Goal: Task Accomplishment & Management: Use online tool/utility

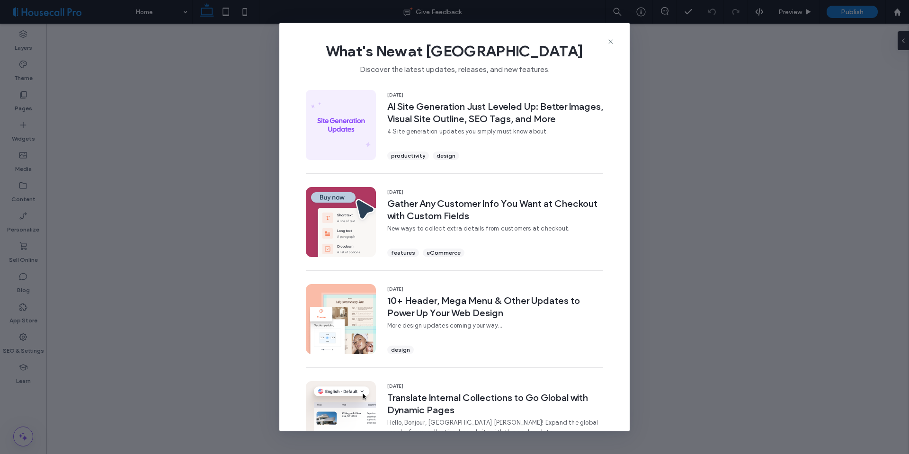
click at [611, 43] on icon at bounding box center [611, 42] width 8 height 8
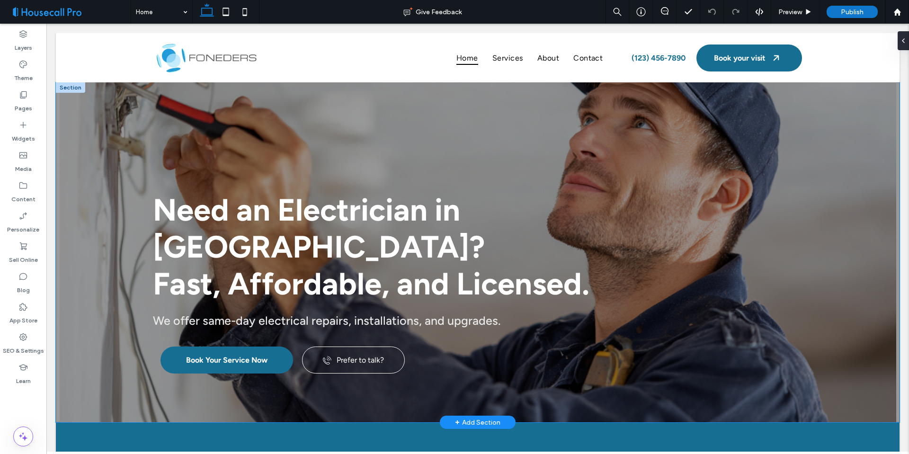
click at [849, 191] on div "Need an Electrician in [GEOGRAPHIC_DATA]? Fast, Affordable, and Licensed. We of…" at bounding box center [478, 252] width 844 height 340
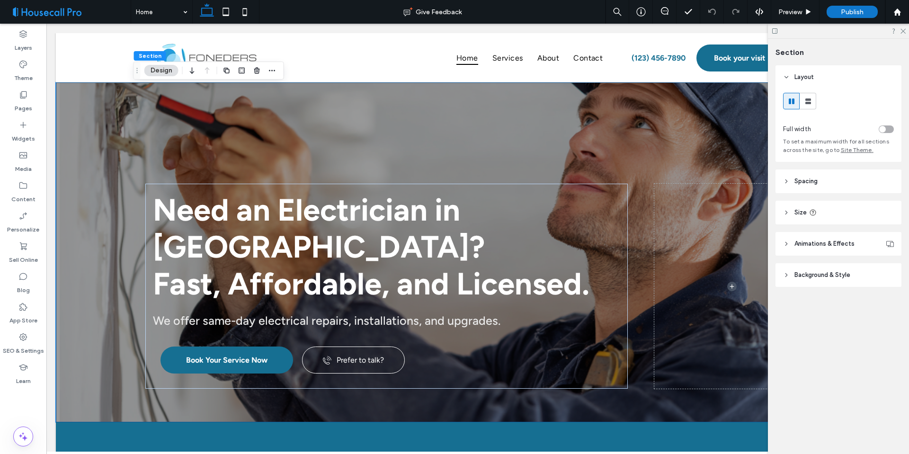
click at [907, 30] on div at bounding box center [838, 31] width 141 height 15
click at [903, 31] on use at bounding box center [902, 31] width 5 height 5
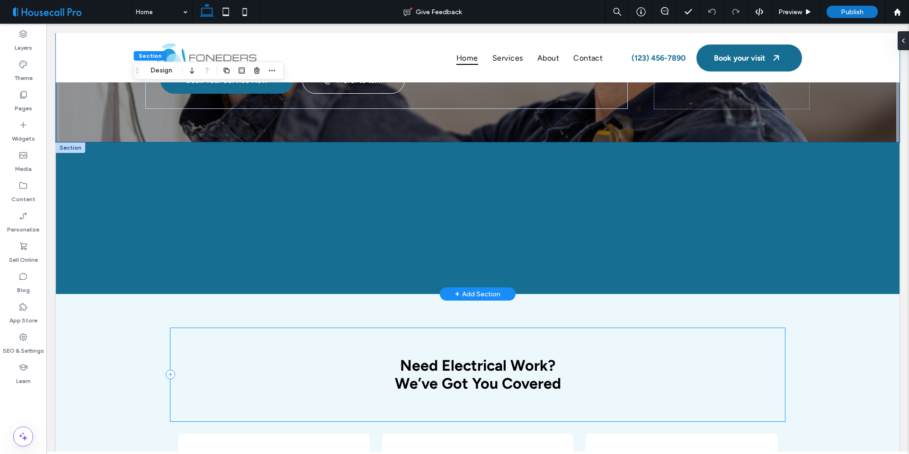
scroll to position [234, 0]
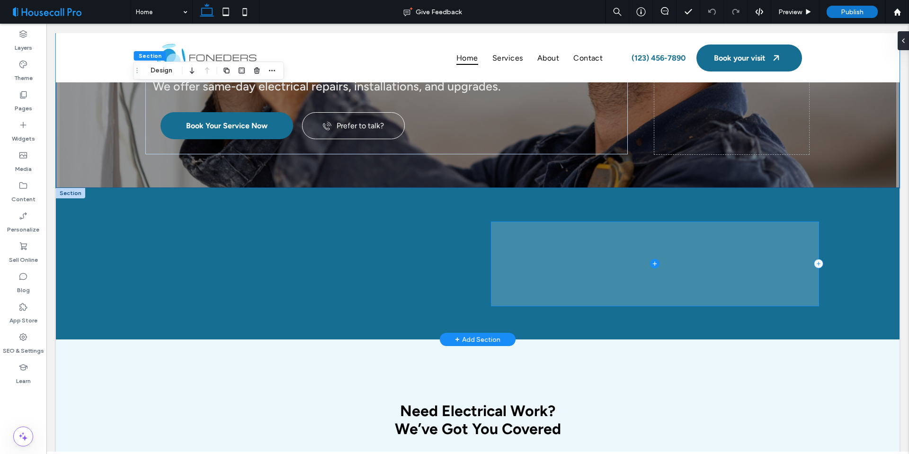
click at [616, 242] on span at bounding box center [654, 264] width 327 height 84
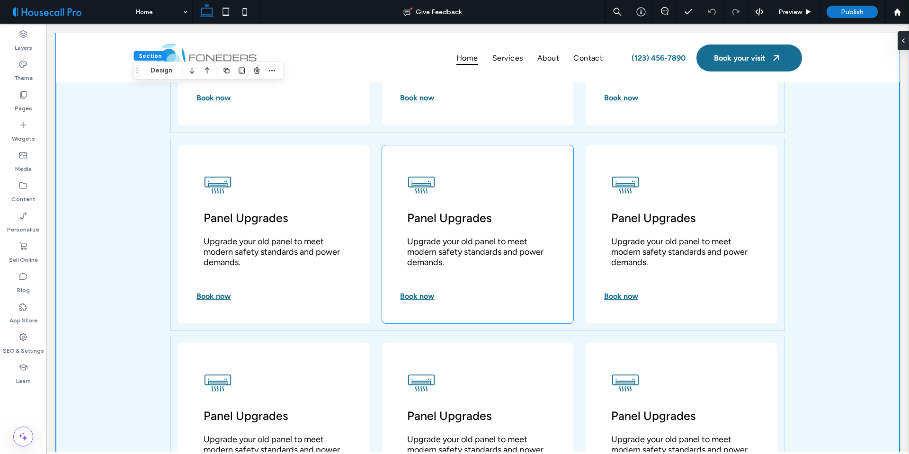
scroll to position [785, 0]
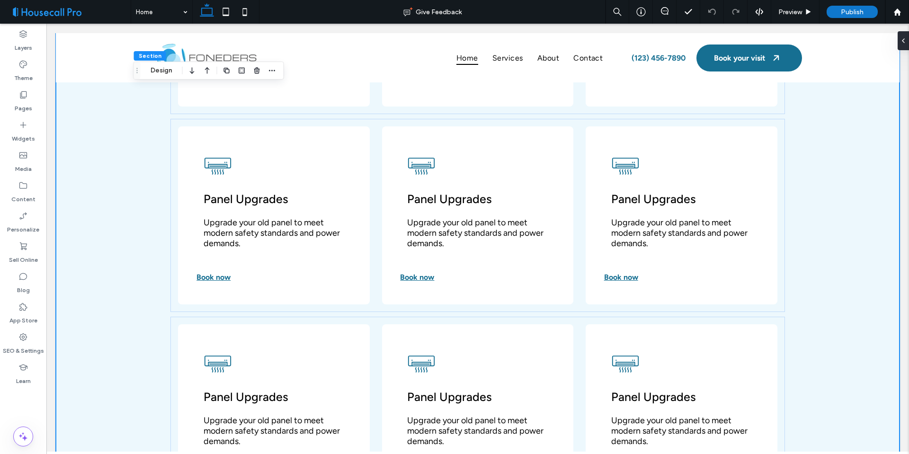
click at [89, 263] on div "Need Electrical Work? We’ve Got You Covered Panel Upgrades Upgrade your old pan…" at bounding box center [478, 201] width 844 height 827
click at [898, 197] on body "Home Services About Contact (123) 456-7890 Book your visit Section Basic Header…" at bounding box center [477, 299] width 862 height 2123
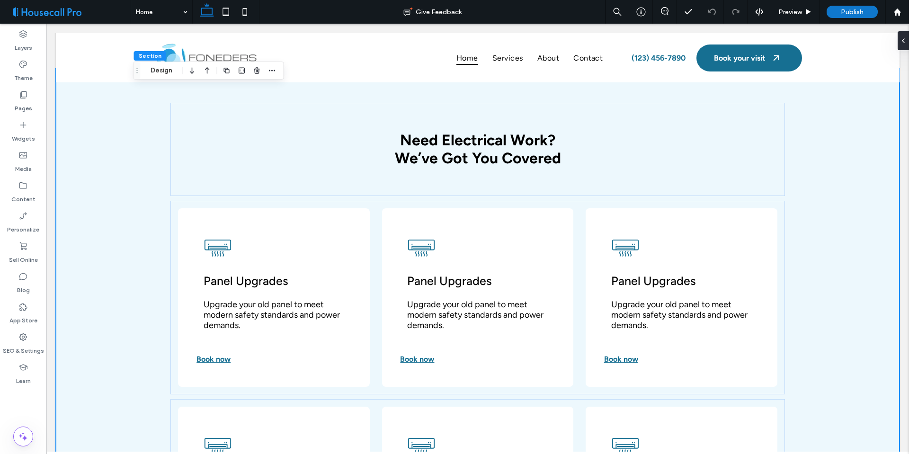
scroll to position [335, 0]
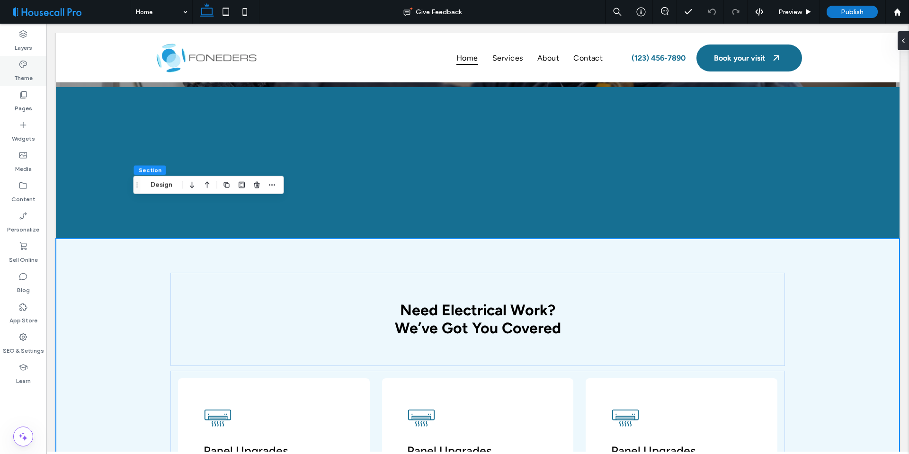
click at [37, 77] on div "Theme" at bounding box center [23, 71] width 46 height 30
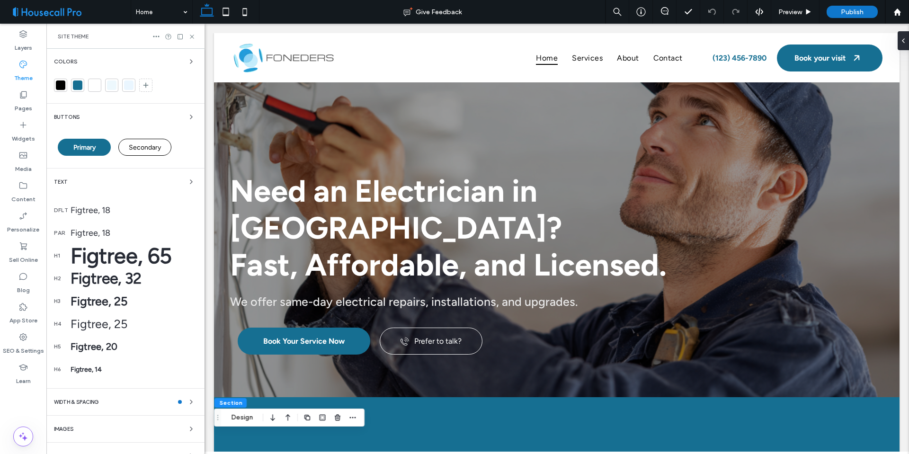
scroll to position [0, 0]
click at [192, 59] on div "Colors Buttons Primary Secondary Text dflt Figtree, 18 par Figtree, 18 h1 Figtr…" at bounding box center [125, 259] width 158 height 421
click at [189, 60] on icon "button" at bounding box center [191, 62] width 8 height 8
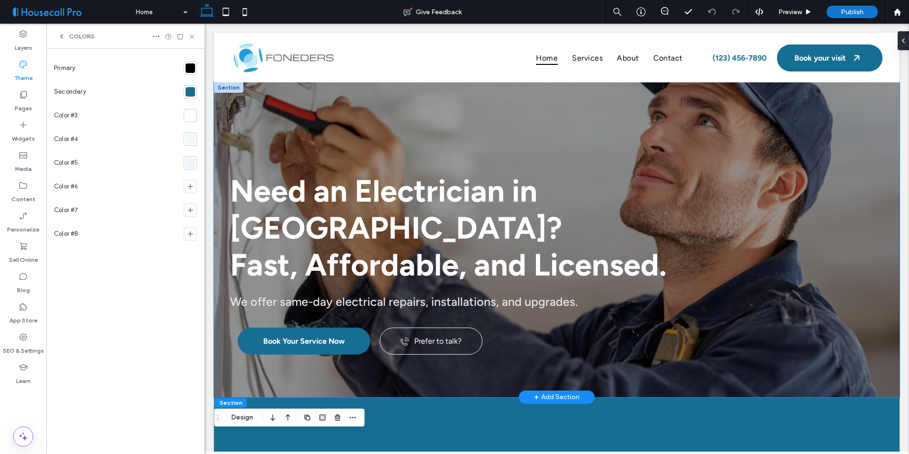
click at [476, 135] on div "Need an Electrician in [GEOGRAPHIC_DATA]? Fast, Affordable, and Licensed. We of…" at bounding box center [557, 239] width 682 height 315
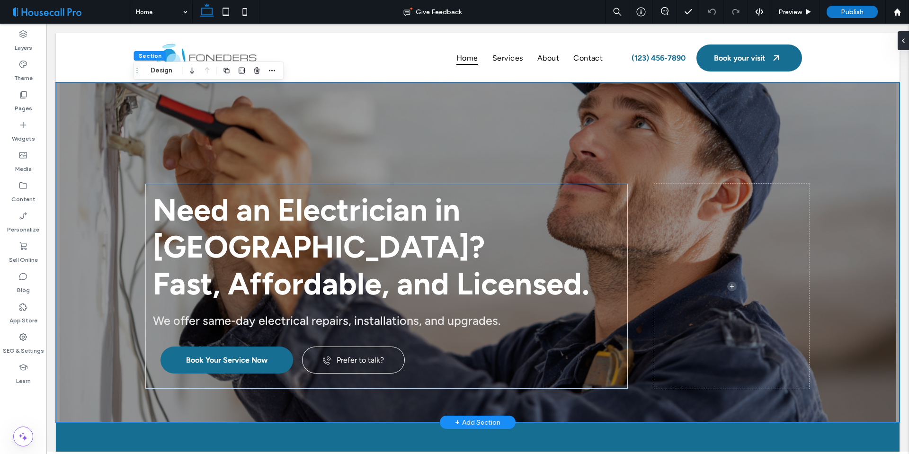
click at [362, 130] on div "Need an Electrician in [GEOGRAPHIC_DATA]? Fast, Affordable, and Licensed. We of…" at bounding box center [478, 252] width 682 height 340
click at [165, 68] on button "Design" at bounding box center [161, 70] width 34 height 11
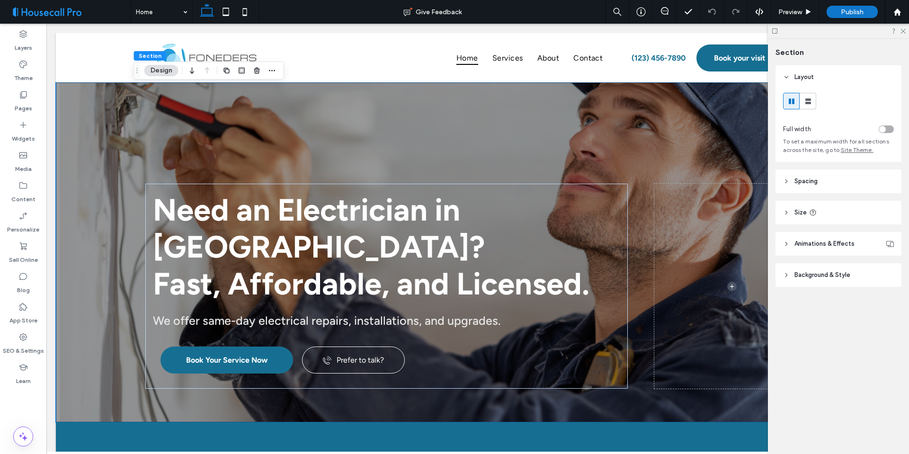
click at [790, 212] on header "Size" at bounding box center [838, 213] width 126 height 24
click at [638, 145] on div "Need an Electrician in [GEOGRAPHIC_DATA]? Fast, Affordable, and Licensed. We of…" at bounding box center [478, 252] width 682 height 340
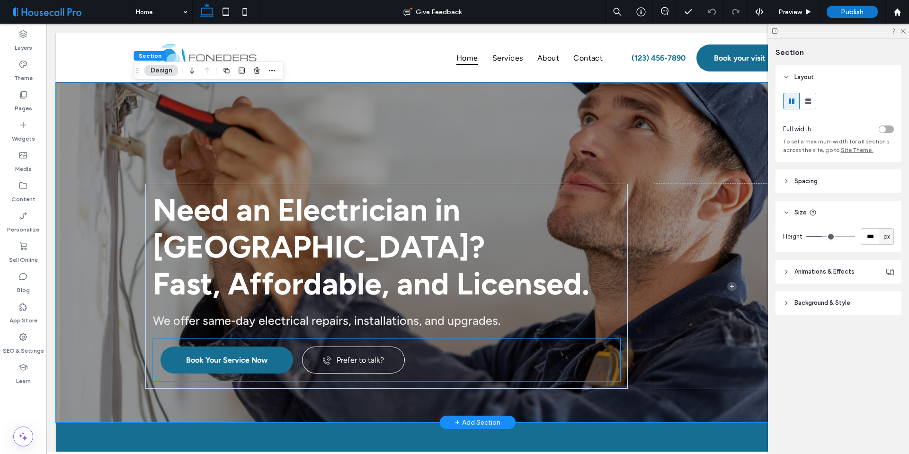
click at [415, 339] on div "Book Your Service Now Prefer to talk?" at bounding box center [386, 360] width 467 height 42
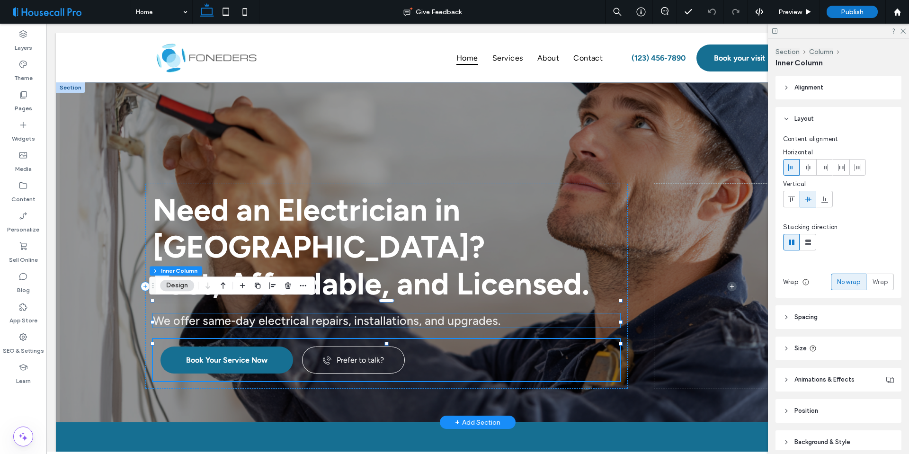
click at [484, 313] on span "We offer same-day electrical repairs, installations, and upgrades." at bounding box center [326, 320] width 347 height 14
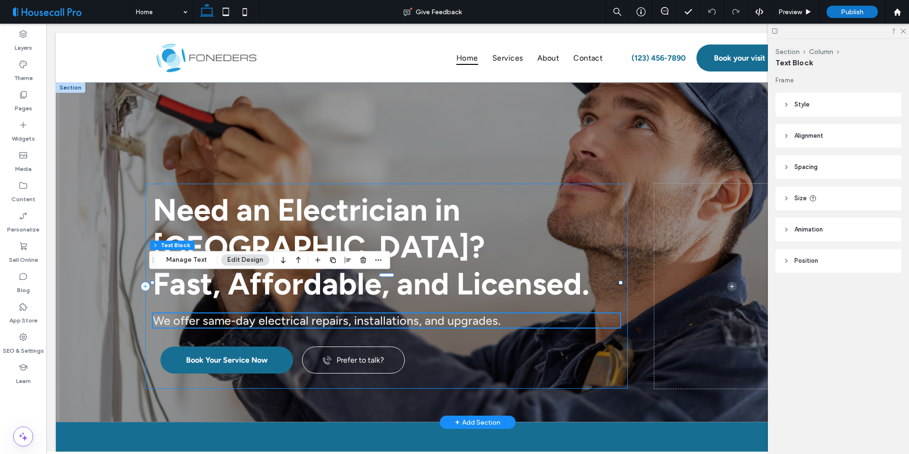
click at [620, 203] on div "Need an Electrician in [GEOGRAPHIC_DATA]? Fast, Affordable, and Licensed. We of…" at bounding box center [386, 286] width 482 height 205
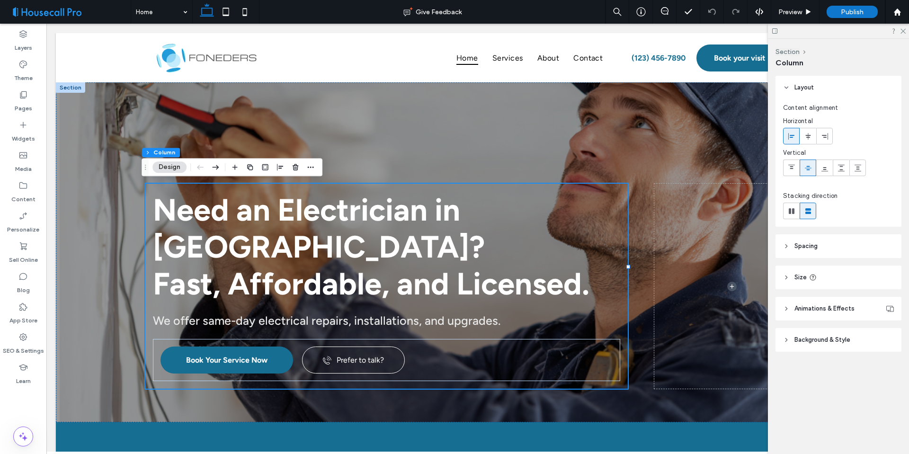
click at [827, 270] on header "Size" at bounding box center [838, 278] width 126 height 24
click at [421, 114] on div "Need an Electrician in [GEOGRAPHIC_DATA]? Fast, Affordable, and Licensed. We of…" at bounding box center [478, 252] width 682 height 340
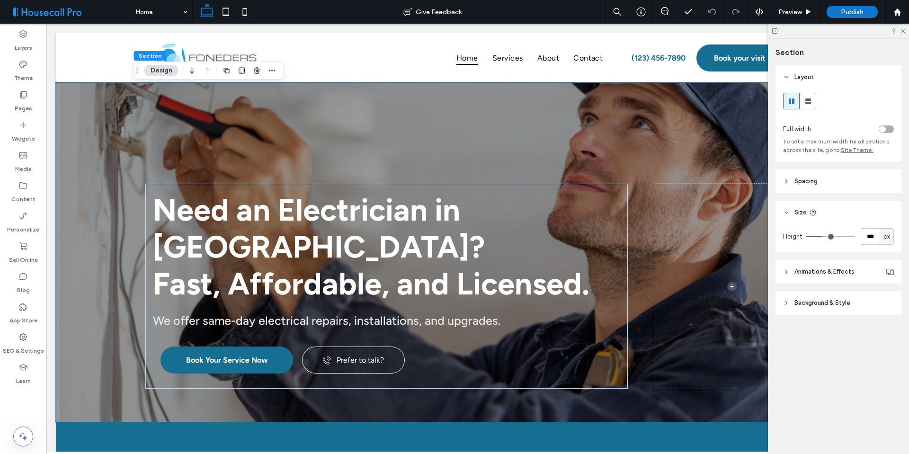
click at [885, 233] on span "px" at bounding box center [886, 236] width 7 height 9
click at [905, 29] on icon at bounding box center [902, 30] width 6 height 6
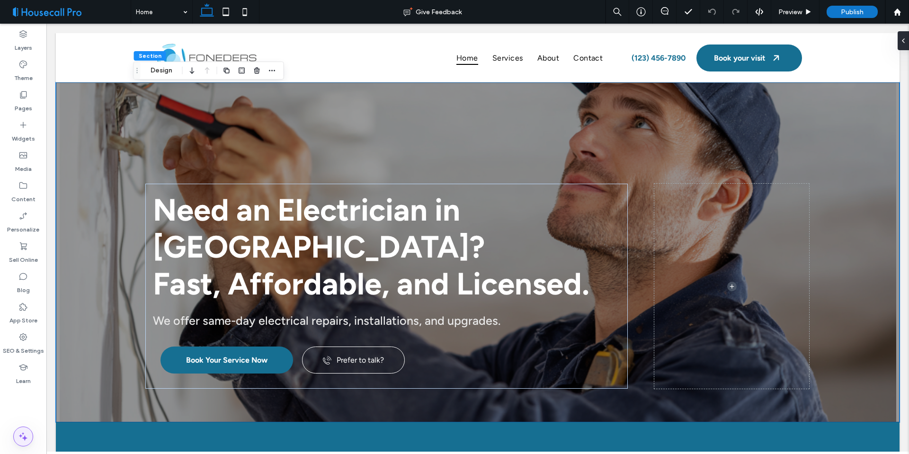
click at [25, 437] on use at bounding box center [23, 436] width 9 height 9
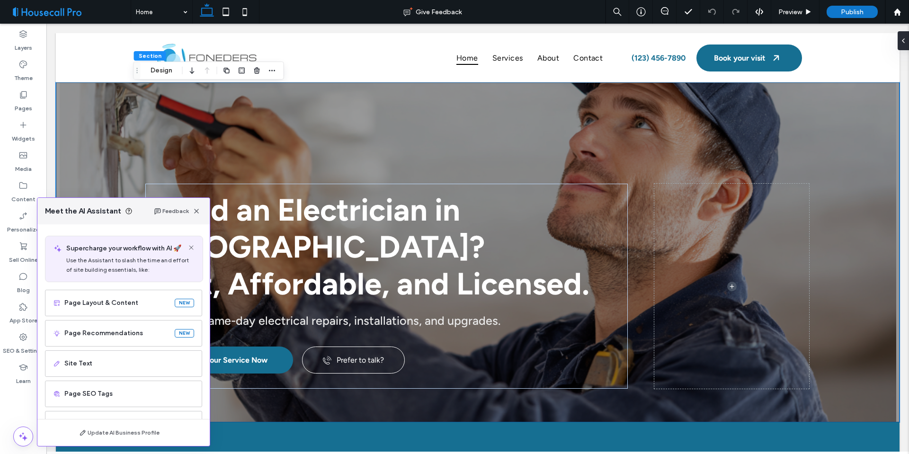
click at [25, 414] on div "Layers Theme Pages Widgets Media Content Personalize Sell Online Blog App Store…" at bounding box center [23, 239] width 46 height 430
